Goal: Transaction & Acquisition: Book appointment/travel/reservation

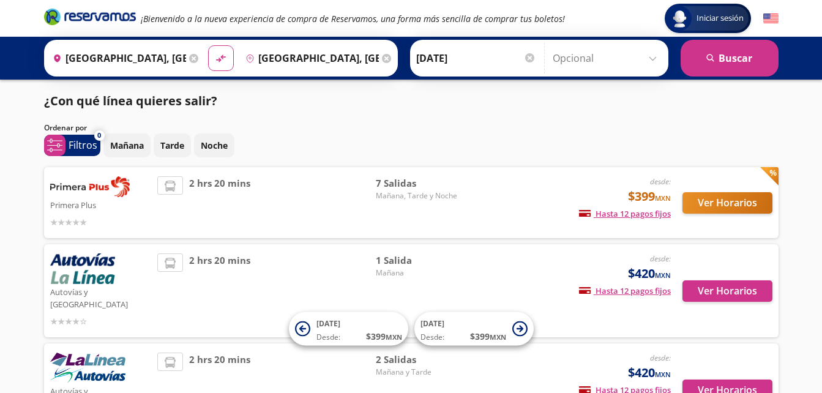
click at [614, 112] on div "¿Con qué línea quieres salir? Ordenar por 0 system-uicons:filtering Filtros che…" at bounding box center [411, 267] width 747 height 351
click at [391, 178] on span "7 Salidas" at bounding box center [419, 183] width 86 height 14
click at [712, 201] on button "Ver Horarios" at bounding box center [727, 202] width 90 height 21
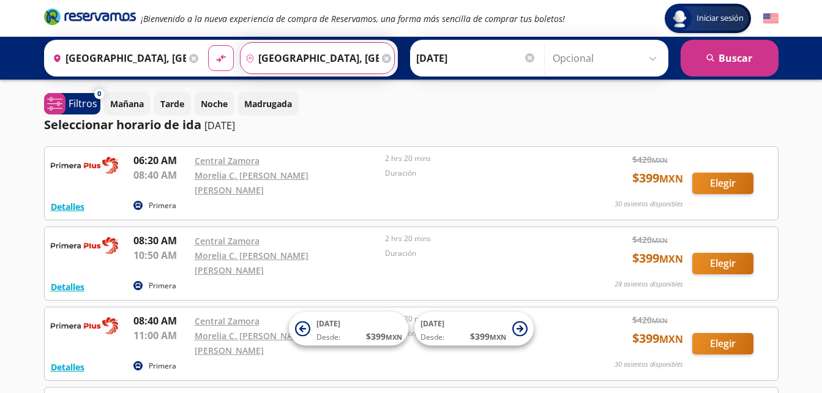
click at [362, 55] on input "Morelia, Michoacán" at bounding box center [309, 58] width 138 height 31
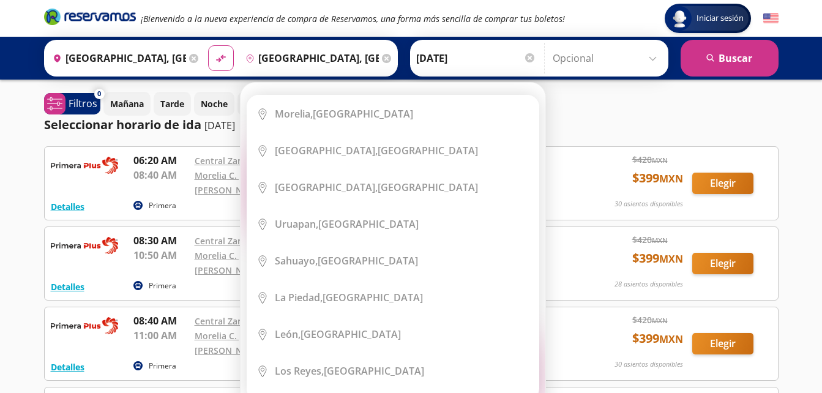
click at [382, 54] on icon at bounding box center [386, 58] width 9 height 9
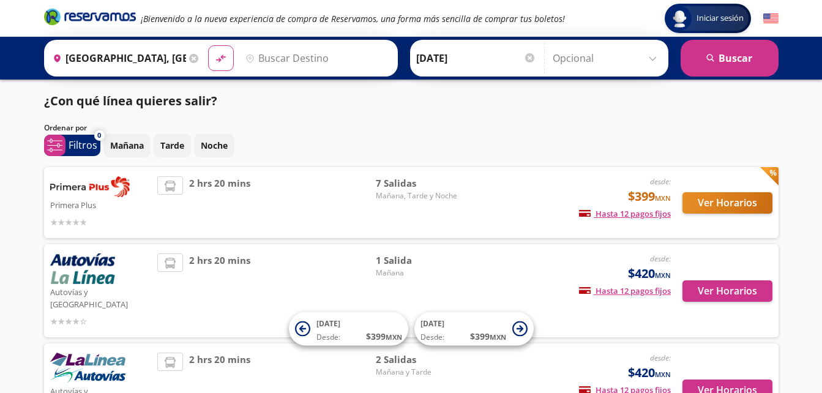
click at [17, 289] on div "Iniciar sesión Iniciar sesión ¡Bienvenido a la nueva experiencia de compra de R…" at bounding box center [411, 252] width 822 height 504
click at [220, 153] on button "Noche" at bounding box center [214, 145] width 40 height 24
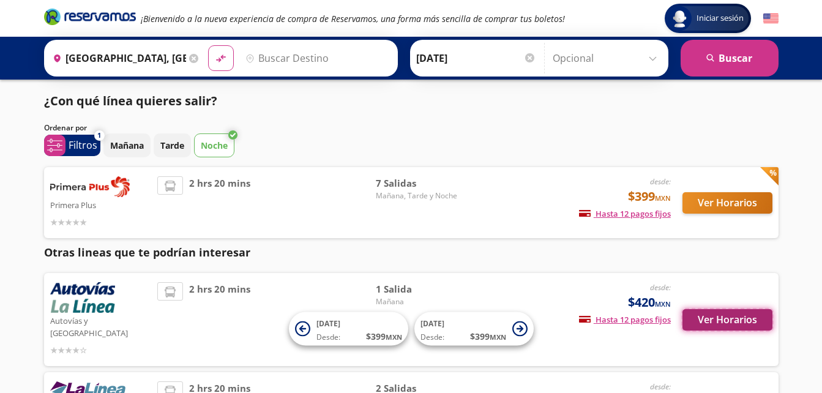
click at [729, 319] on button "Ver Horarios" at bounding box center [727, 319] width 90 height 21
